Goal: Information Seeking & Learning: Learn about a topic

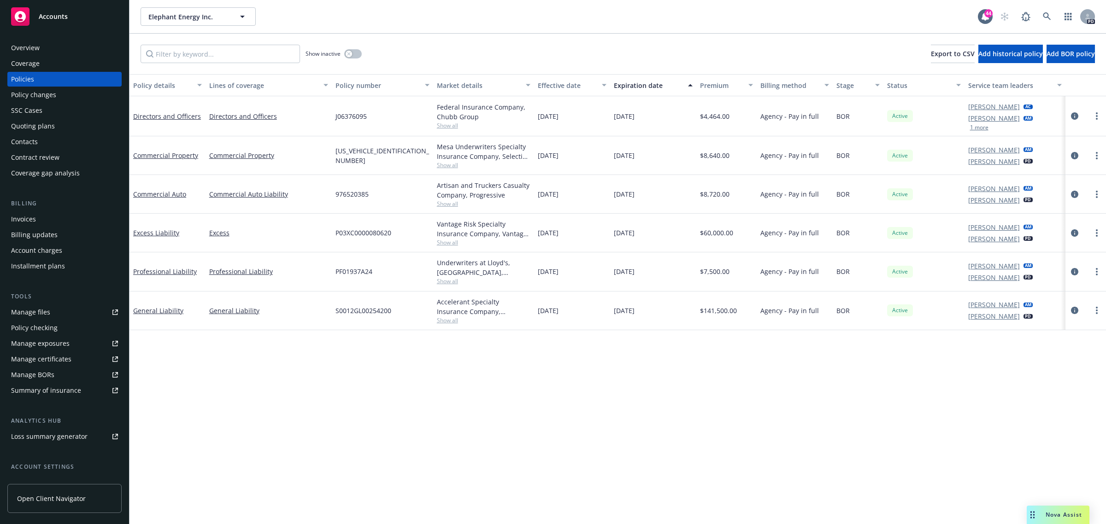
click at [225, 380] on div "Policy details Lines of coverage Policy number Market details Effective date Ex…" at bounding box center [617, 299] width 977 height 451
